Goal: Navigation & Orientation: Find specific page/section

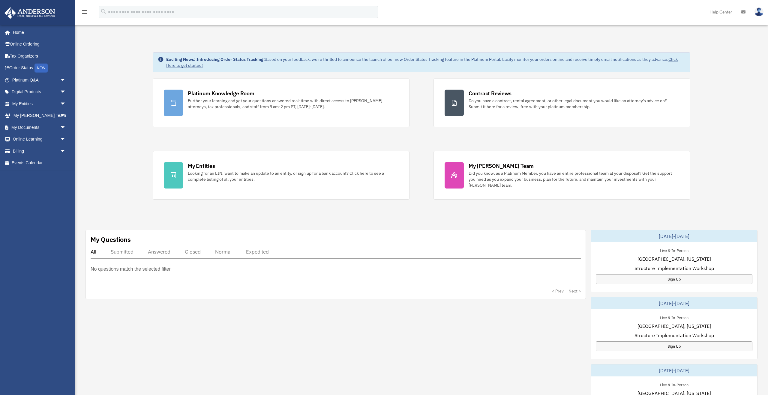
scroll to position [10, 0]
click at [62, 101] on span "arrow_drop_down" at bounding box center [66, 104] width 12 height 12
click at [60, 187] on span "arrow_drop_down" at bounding box center [66, 187] width 12 height 12
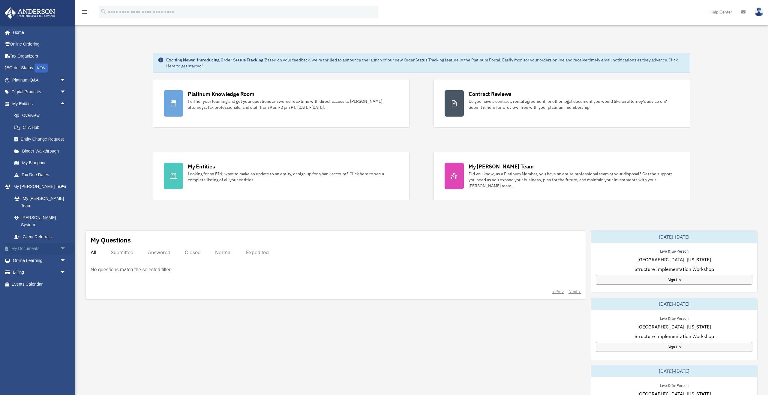
click at [55, 243] on link "My Documents arrow_drop_down" at bounding box center [39, 249] width 71 height 12
click at [68, 243] on span "arrow_drop_down" at bounding box center [66, 249] width 12 height 12
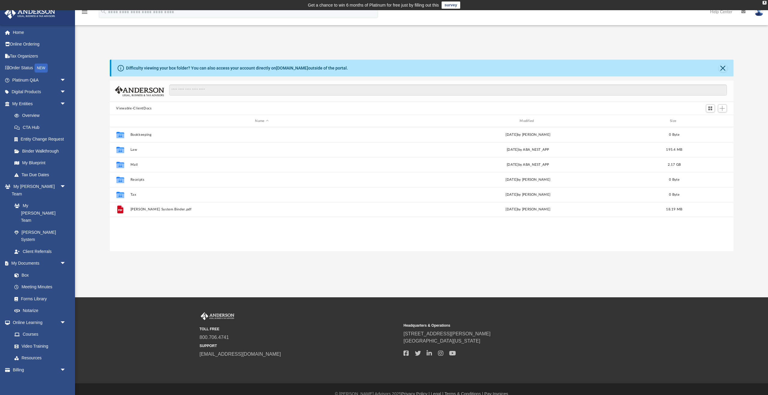
scroll to position [136, 624]
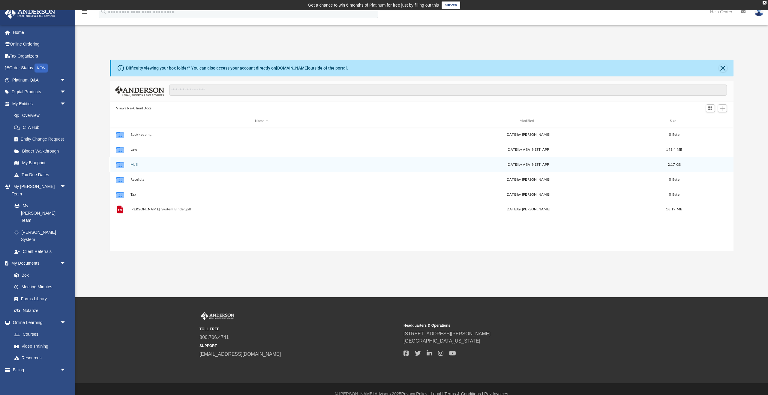
click at [160, 168] on div "Collaborated Folder Mail [DATE] by ABA_NEST_APP 2.17 GB" at bounding box center [422, 164] width 624 height 15
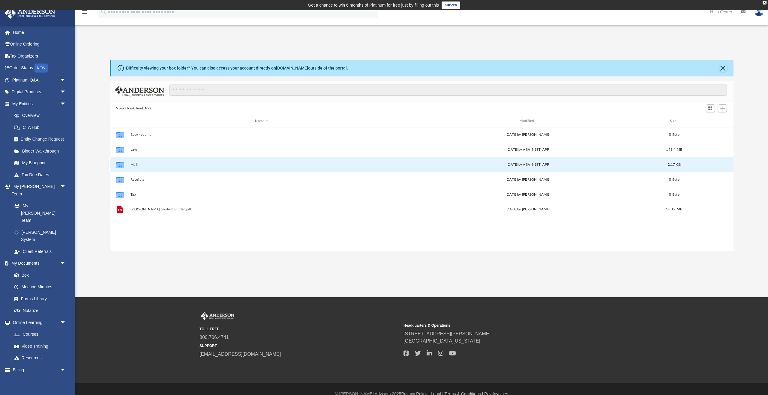
click at [340, 167] on div "Collaborated Folder Mail [DATE] by ABA_NEST_APP 2.17 GB" at bounding box center [422, 164] width 624 height 15
click at [134, 165] on button "Mail" at bounding box center [261, 165] width 263 height 4
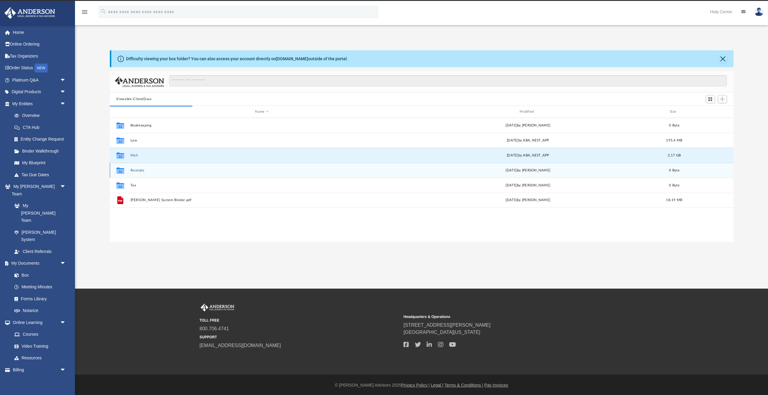
scroll to position [10, 0]
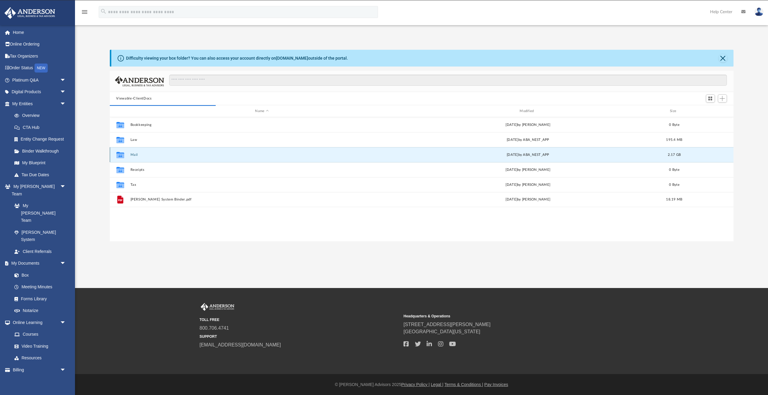
click at [133, 155] on button "Mail" at bounding box center [261, 155] width 263 height 4
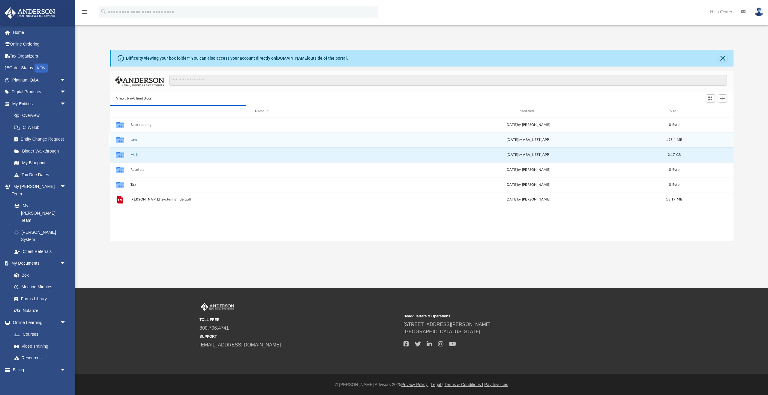
click at [133, 140] on button "Law" at bounding box center [261, 140] width 263 height 4
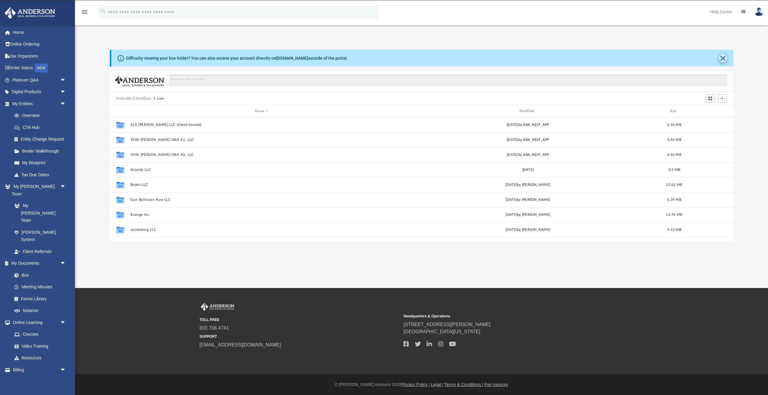
click at [726, 58] on div "Difficulty viewing your box folder? You can also access your account directly o…" at bounding box center [422, 58] width 622 height 17
click at [726, 58] on button "Close" at bounding box center [723, 58] width 8 height 8
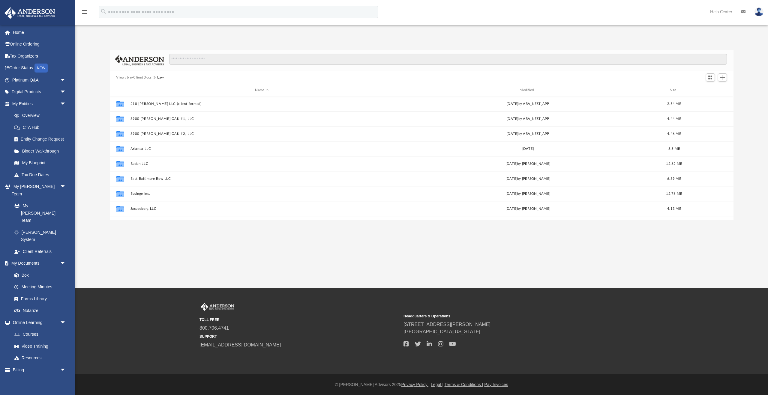
click at [135, 79] on button "Viewable-ClientDocs" at bounding box center [133, 77] width 35 height 5
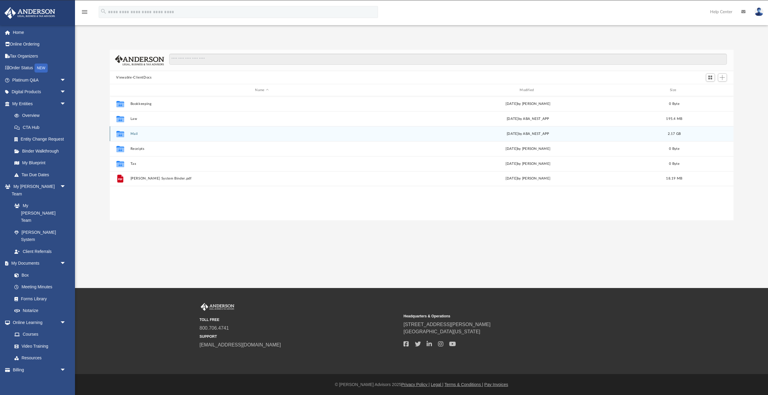
click at [136, 134] on button "Mail" at bounding box center [261, 134] width 263 height 4
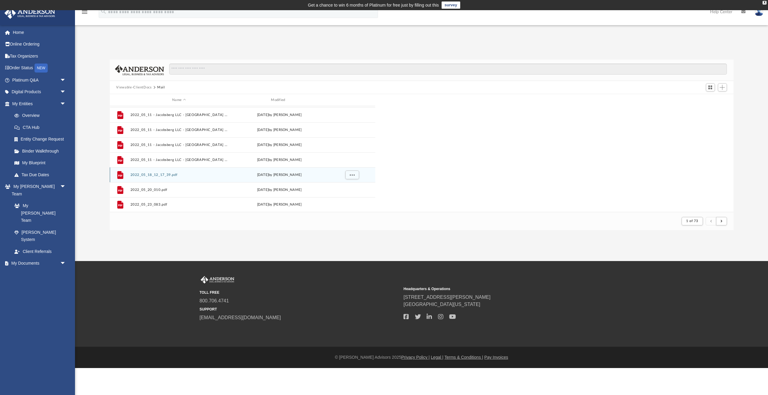
scroll to position [118, 624]
